Goal: Information Seeking & Learning: Learn about a topic

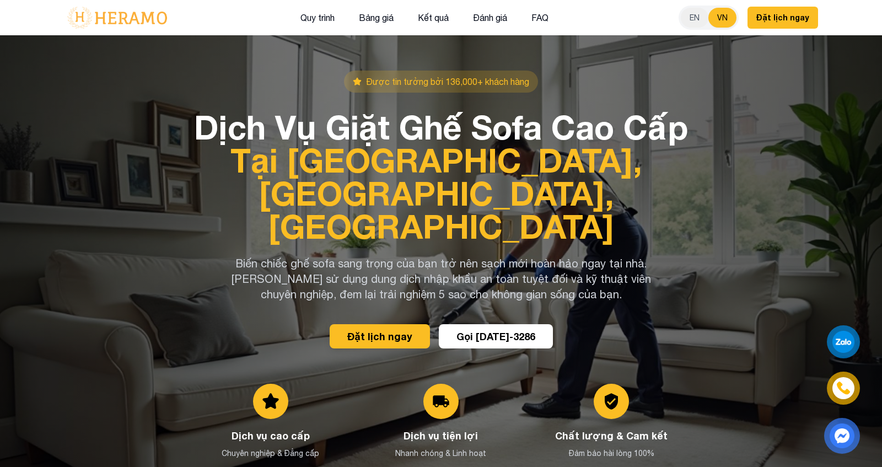
scroll to position [83, 0]
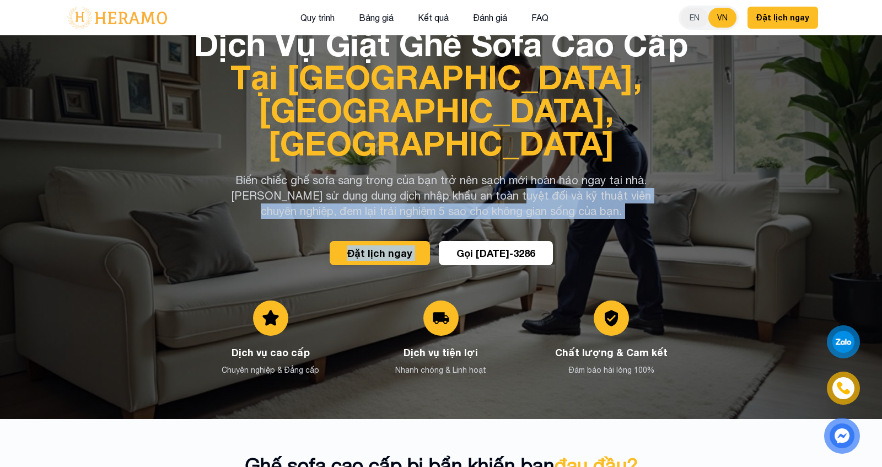
drag, startPoint x: 519, startPoint y: 172, endPoint x: 608, endPoint y: 222, distance: 102.0
click at [574, 222] on div "Dịch Vụ Giặt Ghế Sofa Cao Cấp Tại [GEOGRAPHIC_DATA], An Toàn, Nhanh Chóng Biến …" at bounding box center [441, 146] width 494 height 238
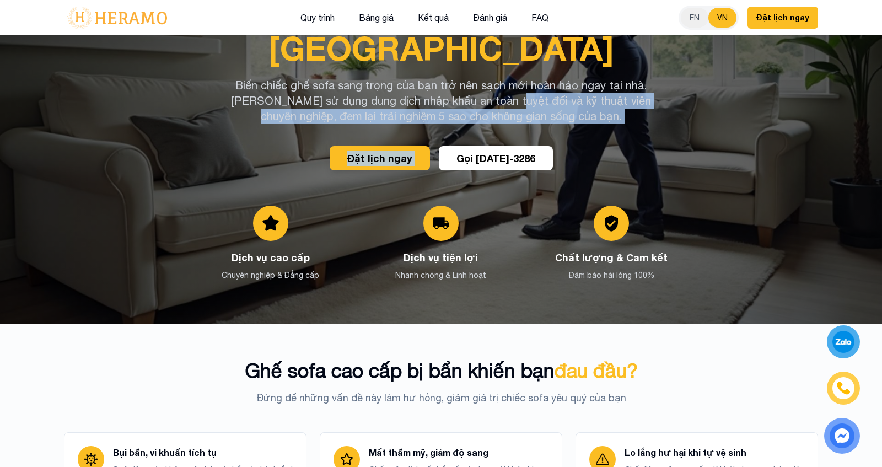
scroll to position [177, 0]
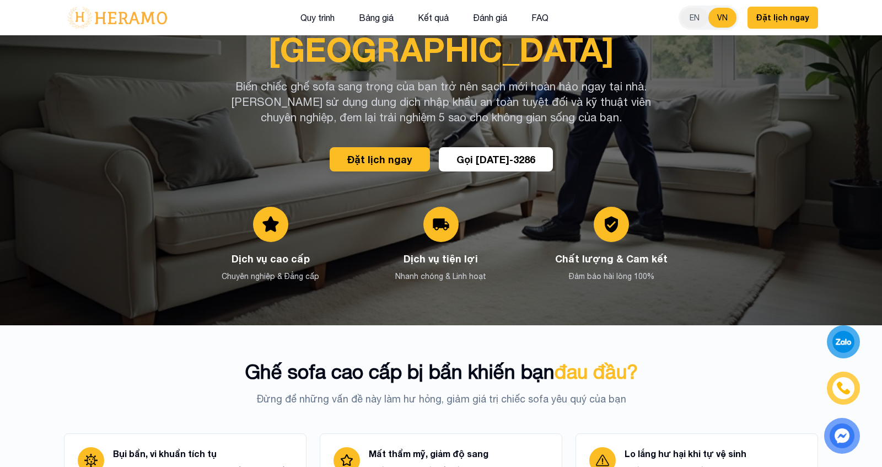
click at [345, 251] on h3 "Dịch vụ cao cấp" at bounding box center [270, 258] width 153 height 15
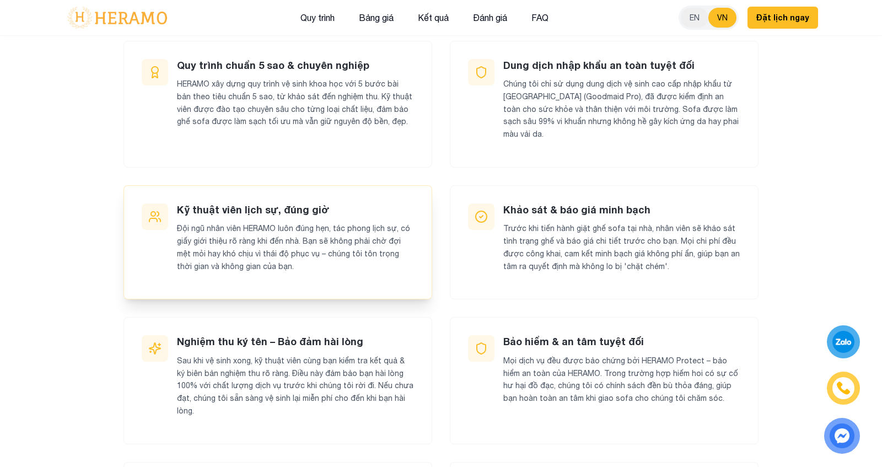
scroll to position [1045, 0]
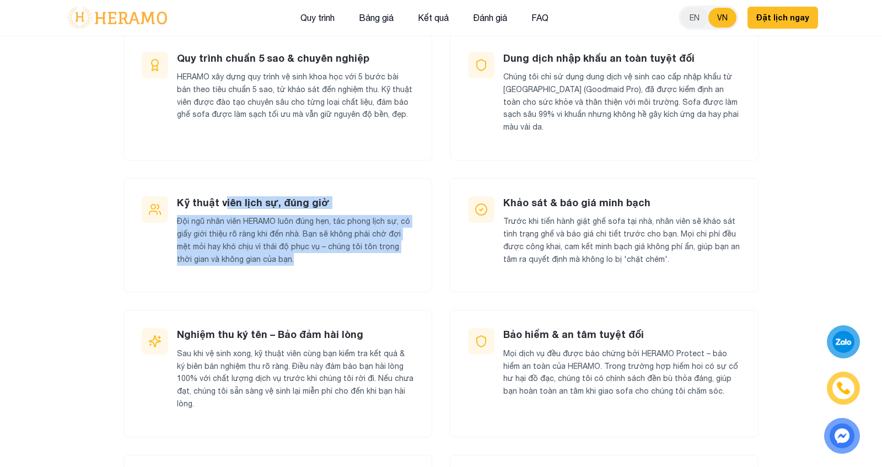
drag, startPoint x: 225, startPoint y: 185, endPoint x: 317, endPoint y: 286, distance: 136.6
click at [318, 286] on div "Quy trình chuẩn 5 sao & chuyên nghiệp HERAMO xây dựng quy trình vệ sinh khoa họ…" at bounding box center [441, 308] width 635 height 548
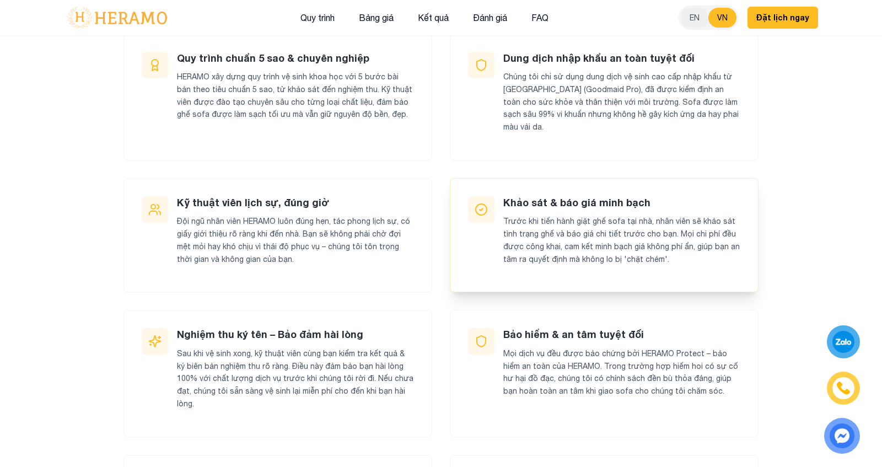
click at [574, 196] on div "Khảo sát & báo giá minh [PERSON_NAME] khi tiến hành giặt ghế sofa tại nhà, nhân…" at bounding box center [622, 235] width 237 height 78
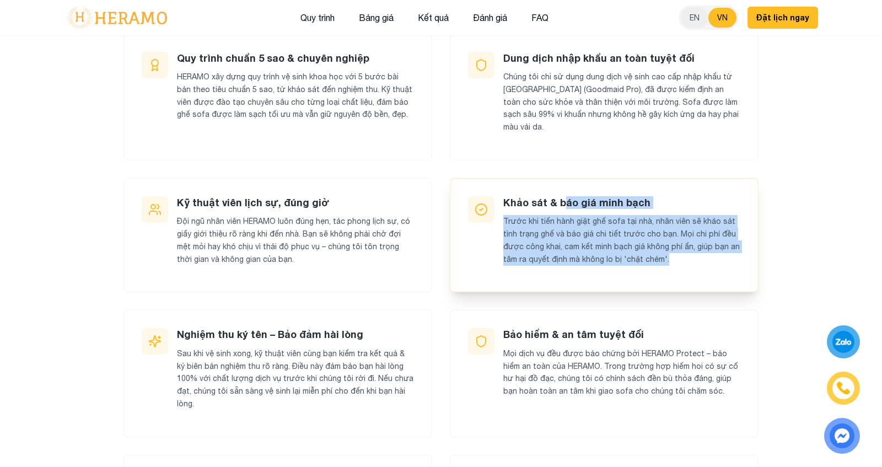
drag, startPoint x: 564, startPoint y: 185, endPoint x: 660, endPoint y: 251, distance: 117.0
click at [574, 251] on div "Khảo sát & báo giá minh [PERSON_NAME] khi tiến hành giặt ghế sofa tại nhà, nhân…" at bounding box center [622, 235] width 237 height 78
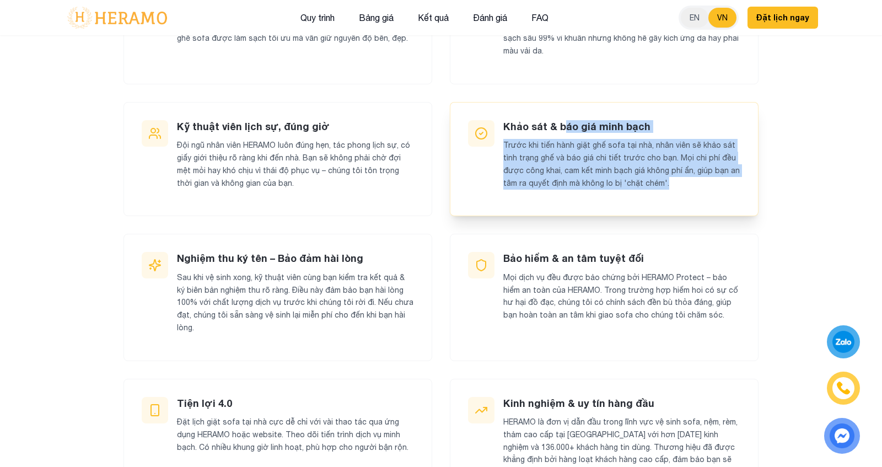
scroll to position [1126, 0]
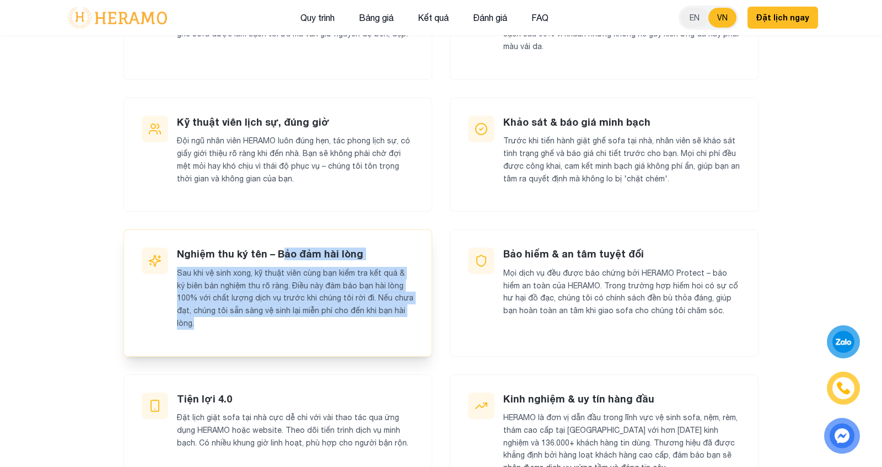
drag, startPoint x: 277, startPoint y: 237, endPoint x: 426, endPoint y: 318, distance: 169.6
click at [426, 318] on div "Nghiệm thu ký tên – [PERSON_NAME] đảm hài lòng Sau khi vệ sinh xong, kỹ thuật v…" at bounding box center [278, 292] width 309 height 127
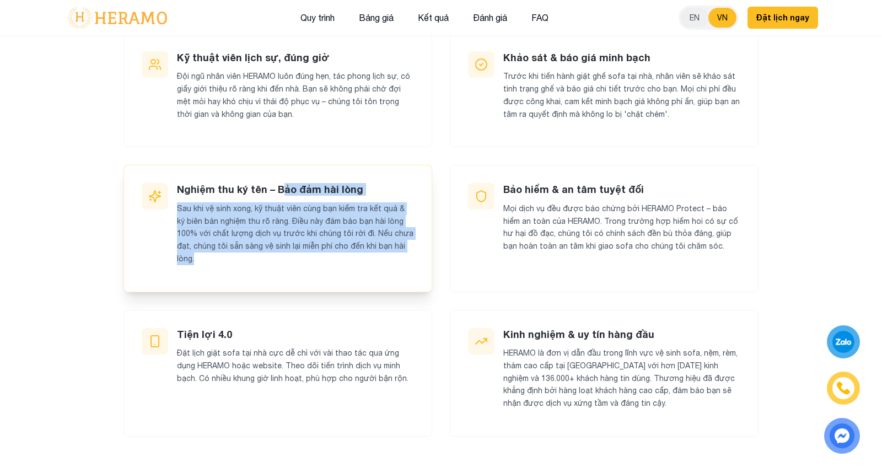
scroll to position [1201, 0]
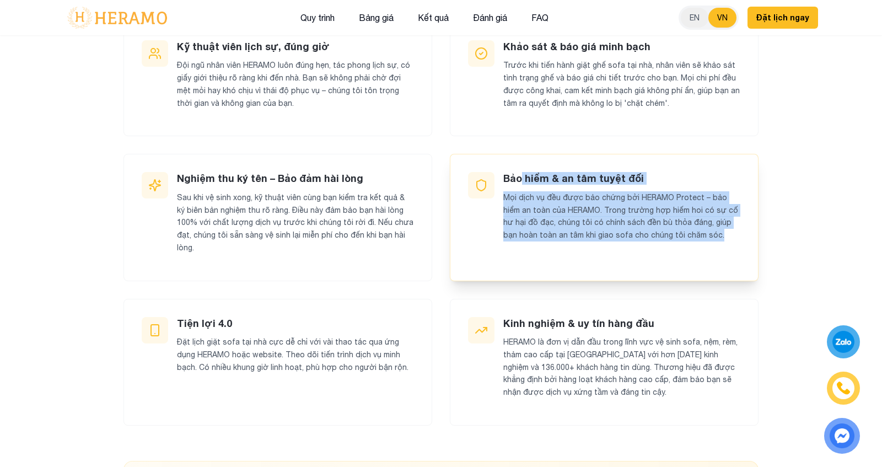
drag, startPoint x: 522, startPoint y: 163, endPoint x: 685, endPoint y: 240, distance: 180.4
click at [574, 240] on div "Bảo hiểm & an tâm tuyệt đối Mọi dịch vụ đều được bảo chứng bởi HERAMO Protect –…" at bounding box center [604, 217] width 309 height 127
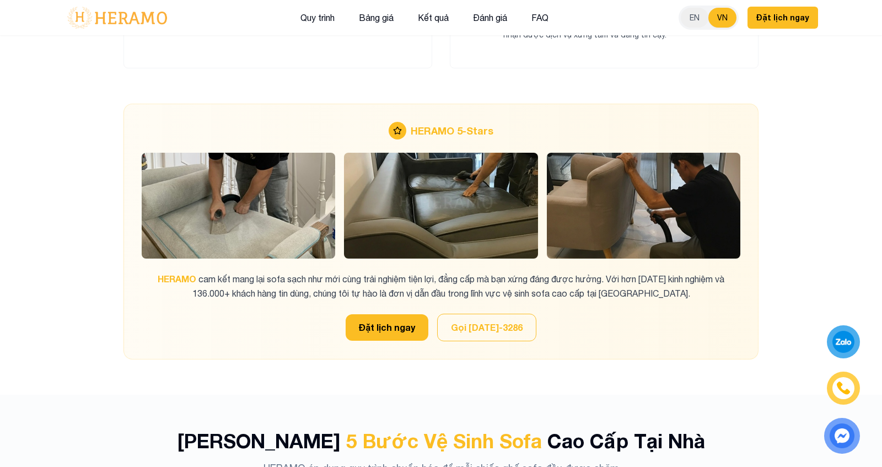
scroll to position [1562, 0]
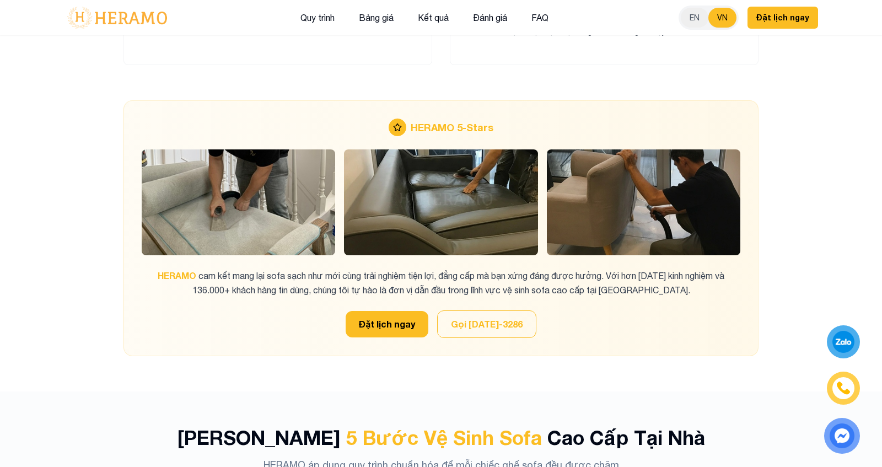
click at [270, 162] on img at bounding box center [239, 202] width 194 height 106
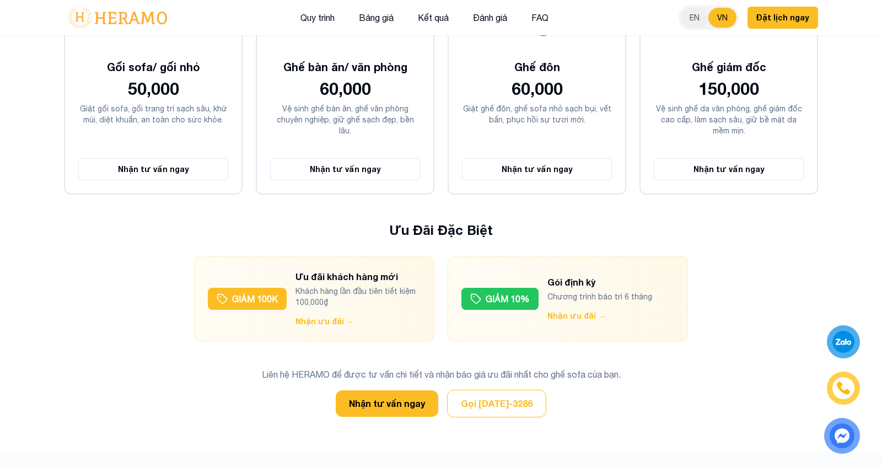
scroll to position [3039, 0]
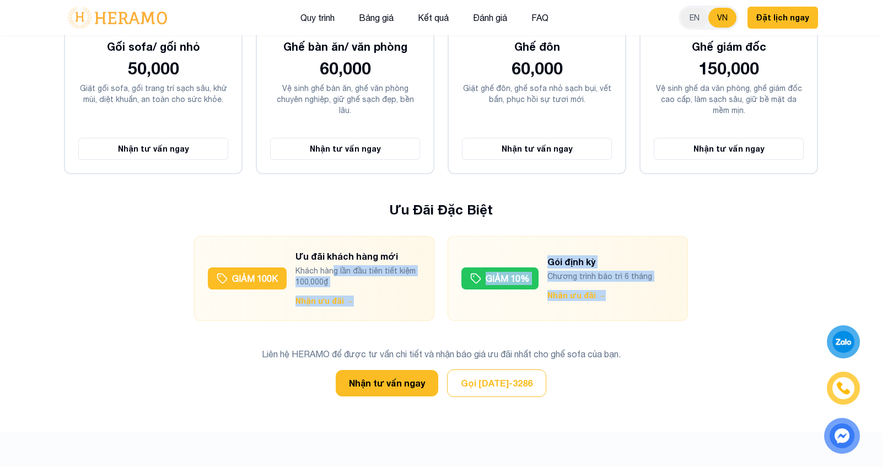
drag, startPoint x: 330, startPoint y: 236, endPoint x: 406, endPoint y: 292, distance: 94.2
click at [574, 237] on div "GIẢM 10% Gói định kỳ Chương trình bảo trì 6 tháng Nhận ưu đãi →" at bounding box center [568, 278] width 240 height 85
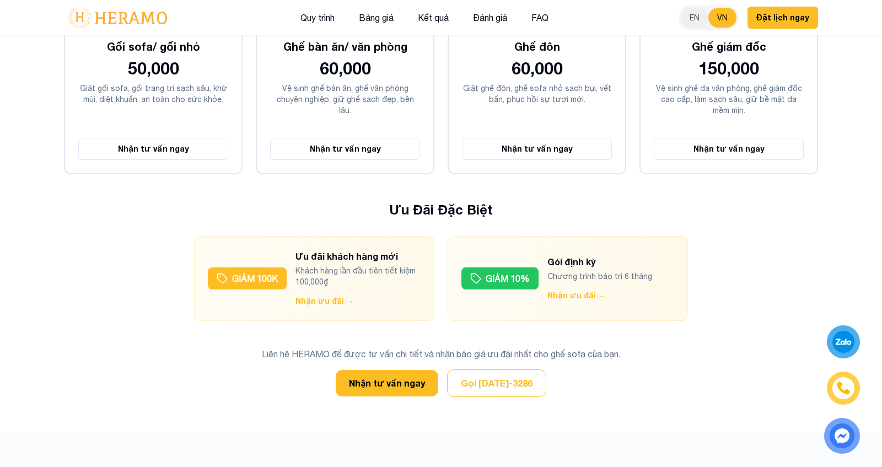
click at [574, 255] on h4 "Gói định kỳ" at bounding box center [600, 261] width 105 height 13
click at [574, 290] on button "Nhận ưu đãi →" at bounding box center [577, 295] width 58 height 11
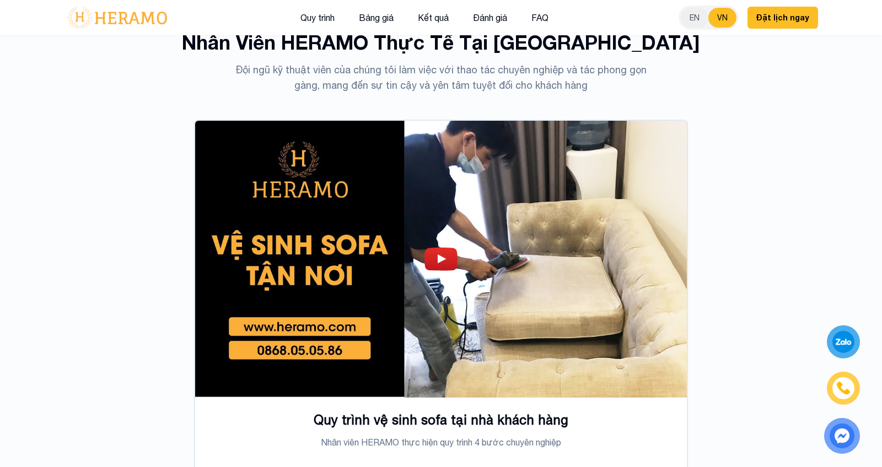
scroll to position [3474, 0]
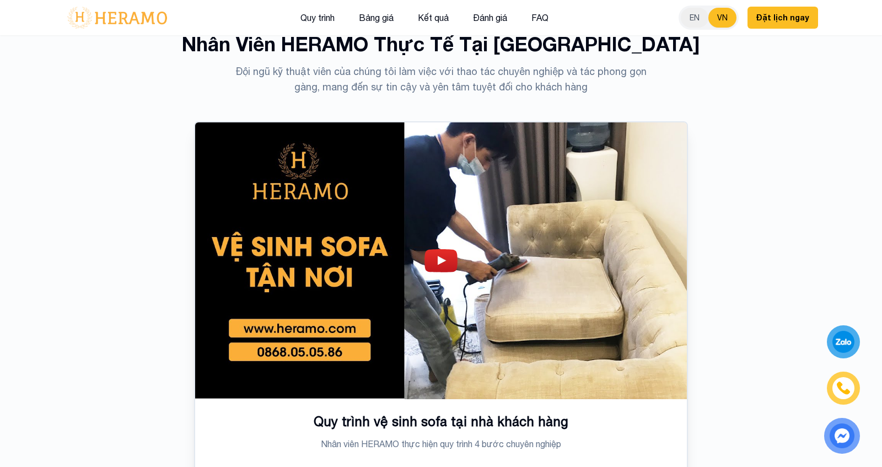
click at [426, 249] on img at bounding box center [441, 260] width 33 height 23
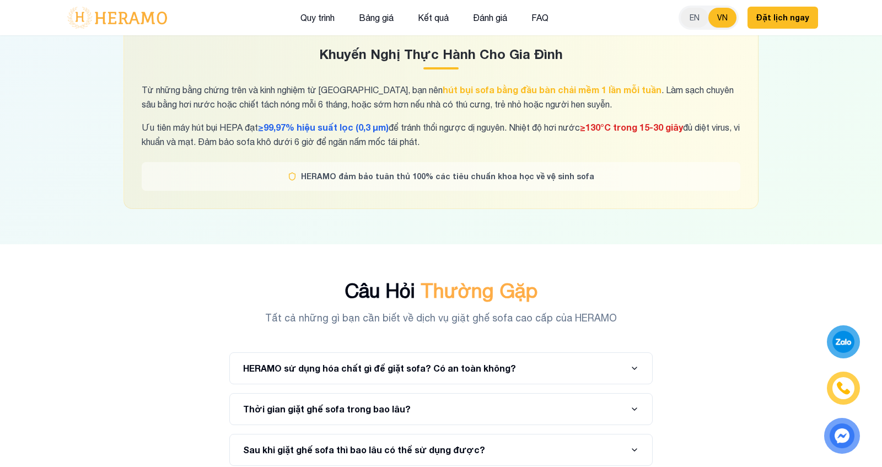
scroll to position [7010, 0]
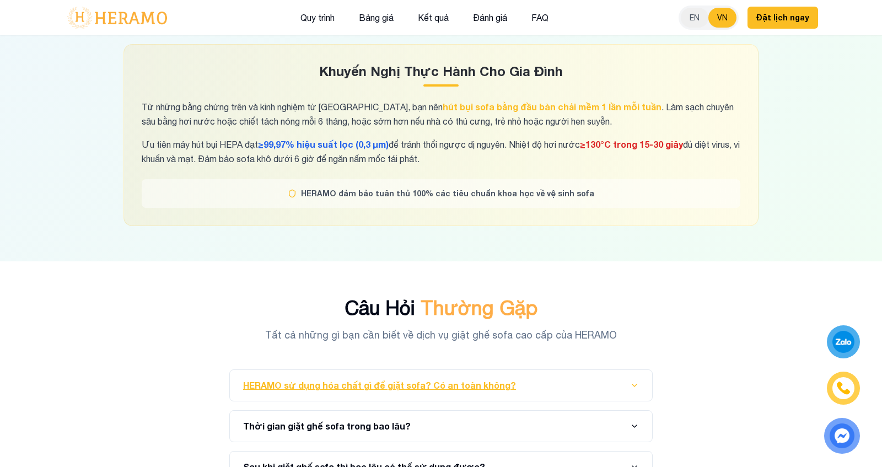
click at [574, 370] on button "HERAMO sử dụng hóa chất gì để giặt sofa? Có an toàn không?" at bounding box center [441, 385] width 396 height 31
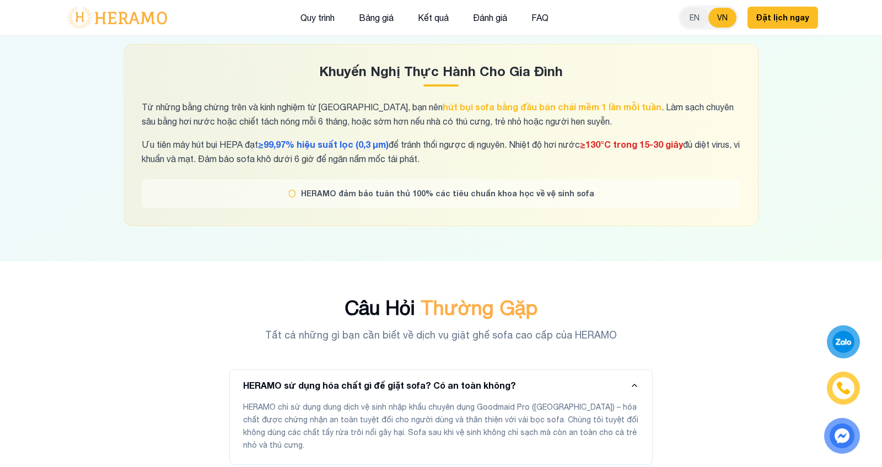
click at [574, 389] on div "HERAMO chỉ sử dụng dung dịch vệ sinh nhập khẩu chuyên dụng Goodmaid Pro ([GEOGR…" at bounding box center [441, 432] width 396 height 63
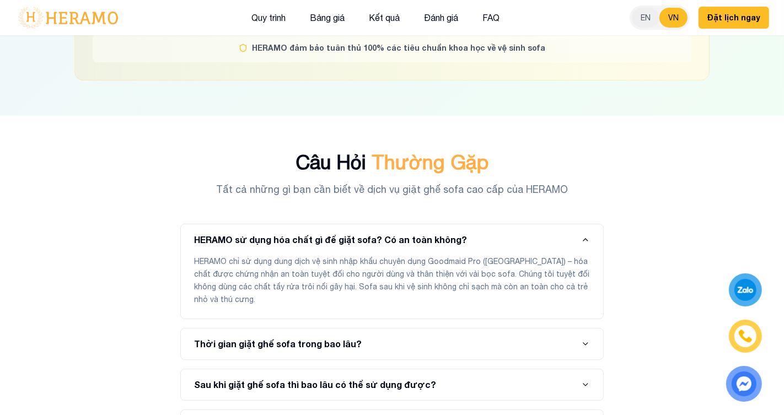
scroll to position [7073, 0]
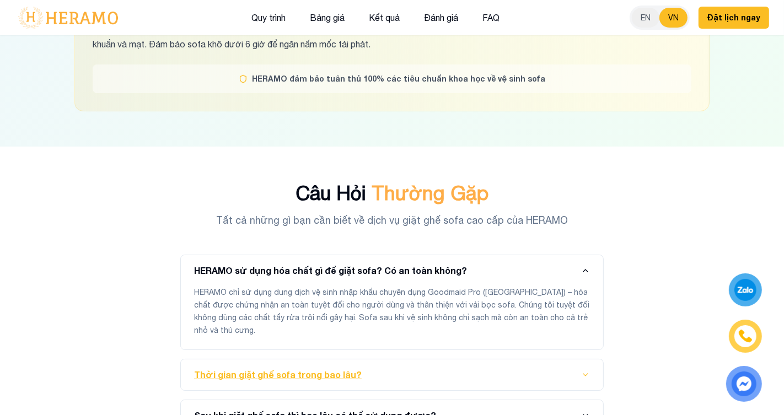
click at [561, 360] on button "Thời gian giặt ghế sofa trong bao lâu?" at bounding box center [392, 375] width 396 height 31
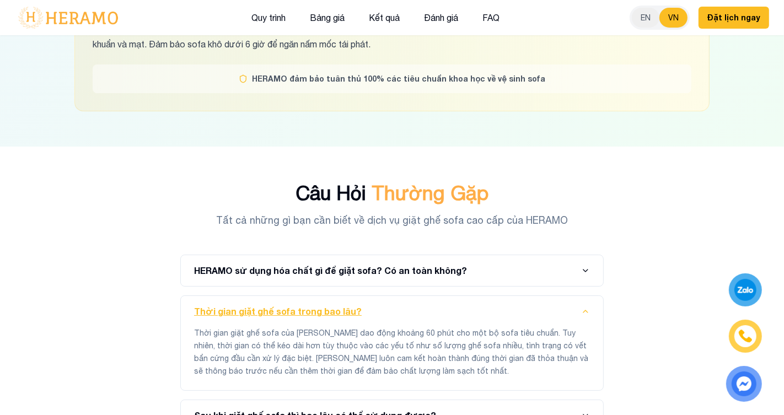
scroll to position [7121, 0]
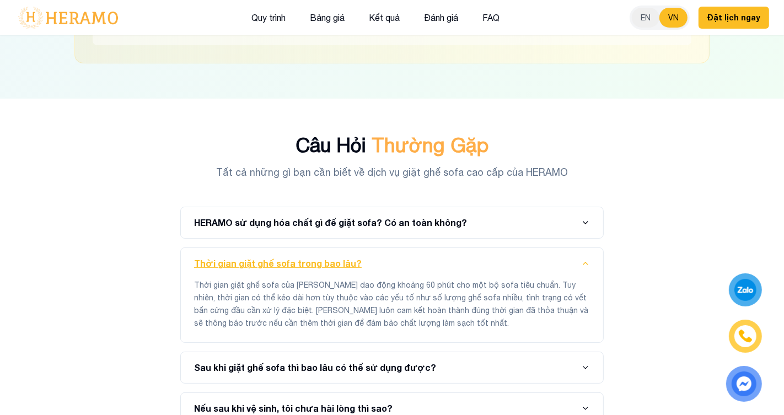
click at [561, 352] on button "Sau khi giặt ghế sofa thì bao lâu có thể sử dụng được?" at bounding box center [392, 367] width 396 height 31
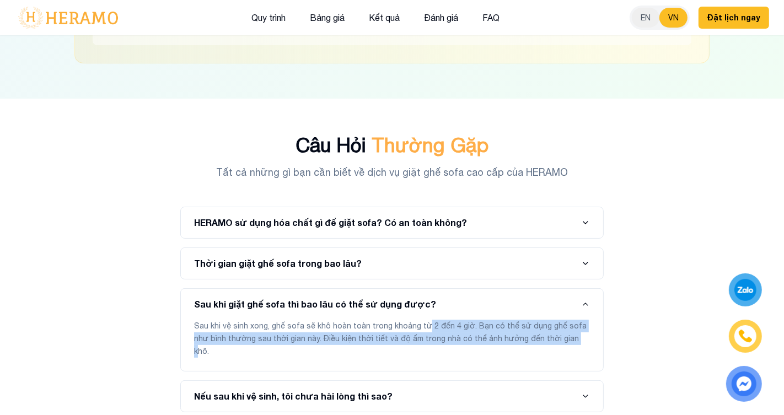
drag, startPoint x: 419, startPoint y: 208, endPoint x: 549, endPoint y: 215, distance: 129.8
click at [549, 322] on span "Sau khi vệ sinh xong, ghế sofa sẽ khô hoàn toàn trong khoảng từ 2 đến 4 giờ. Bạ…" at bounding box center [390, 339] width 393 height 34
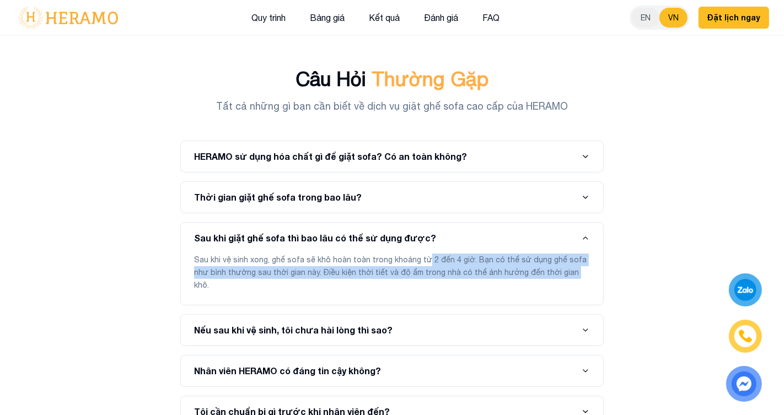
scroll to position [7211, 0]
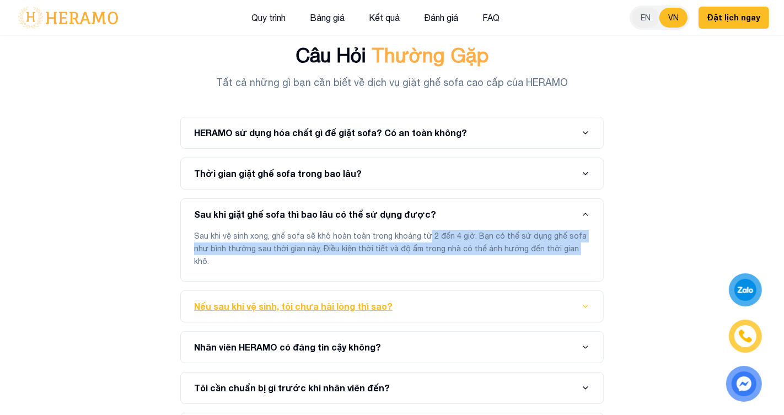
click at [518, 291] on button "Nếu sau khi vệ sinh, tôi chưa hài lòng thì sao?" at bounding box center [392, 306] width 396 height 31
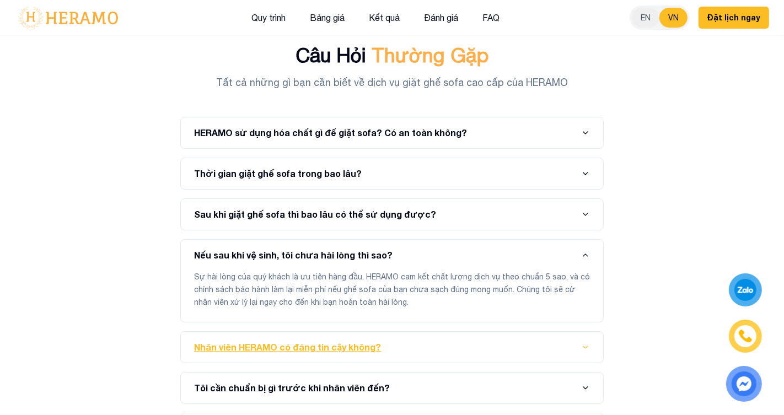
click at [527, 332] on button "Nhân viên HERAMO có đáng tin cậy không?" at bounding box center [392, 347] width 396 height 31
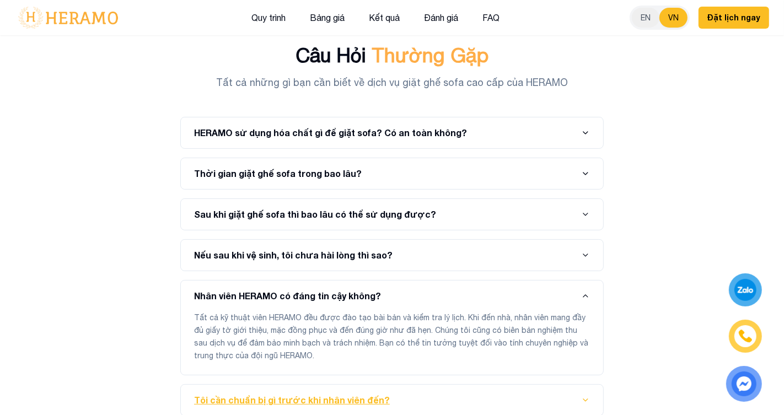
click at [523, 385] on button "Tôi cần chuẩn bị gì trước khi nhân viên đến?" at bounding box center [392, 400] width 396 height 31
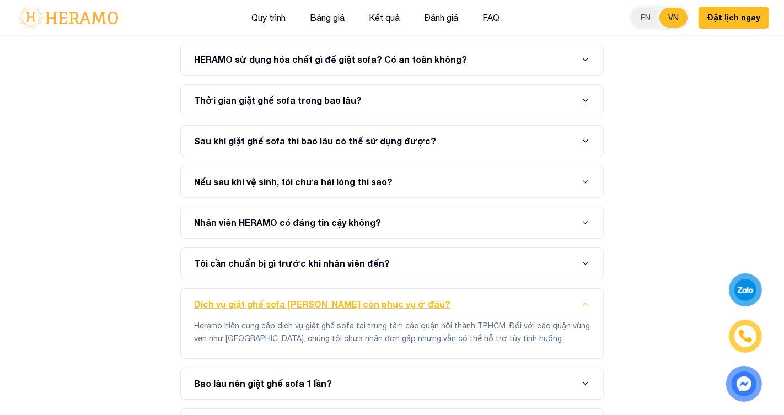
scroll to position [7286, 0]
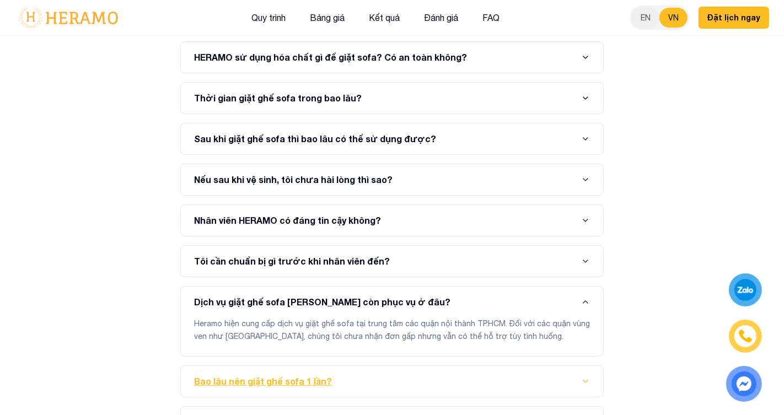
click at [536, 366] on button "Bao lâu nên giặt ghế sofa 1 lần?" at bounding box center [392, 381] width 396 height 31
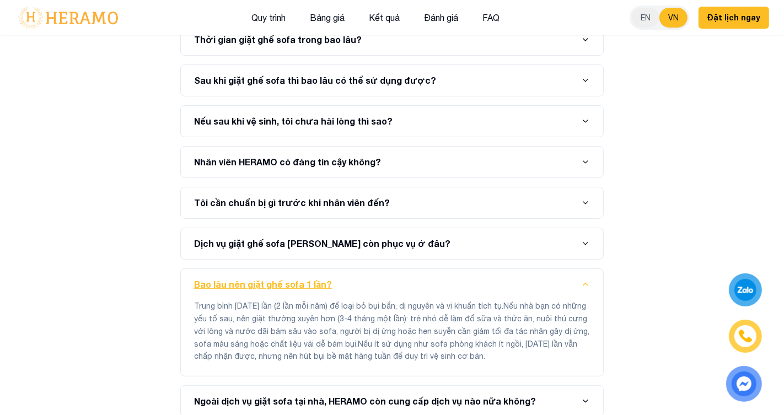
scroll to position [7345, 0]
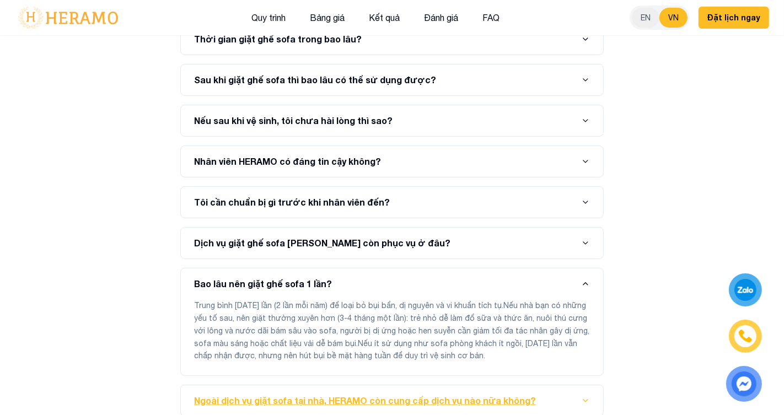
click at [536, 386] on button "Ngoài dịch vụ giặt sofa tại nhà, HERAMO còn cung cấp dịch vụ nào nữa không?" at bounding box center [392, 401] width 396 height 31
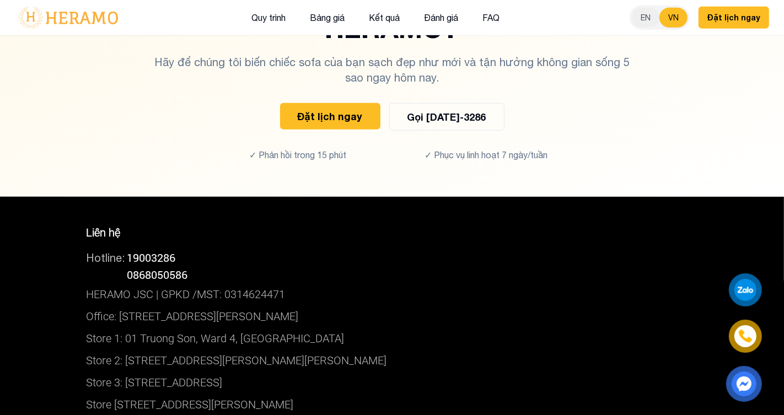
scroll to position [7847, 0]
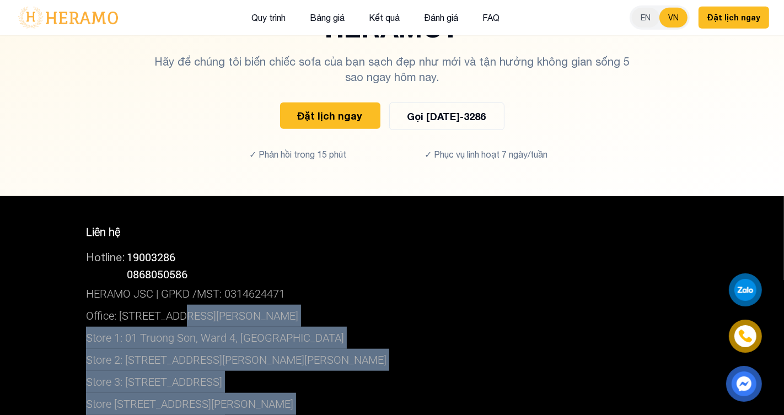
drag, startPoint x: 175, startPoint y: 189, endPoint x: 361, endPoint y: 370, distance: 259.8
click at [361, 370] on div "Liên hệ Hotline: 19003286 Hotline: 0868050586 HERAMO JSC | GPKD /MST: 031462447…" at bounding box center [392, 363] width 629 height 313
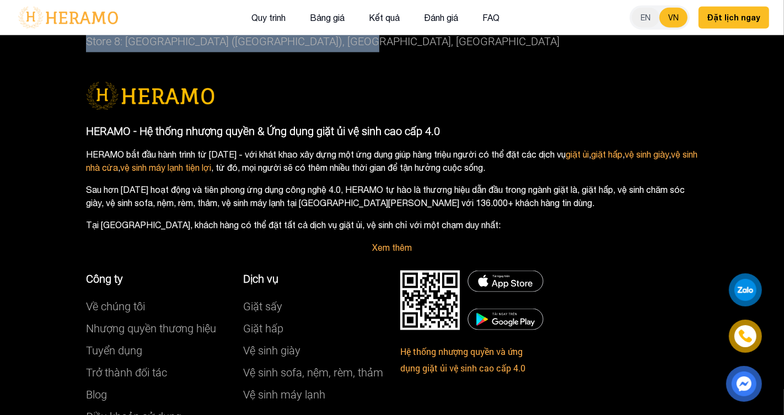
scroll to position [8305, 0]
